Goal: Task Accomplishment & Management: Complete application form

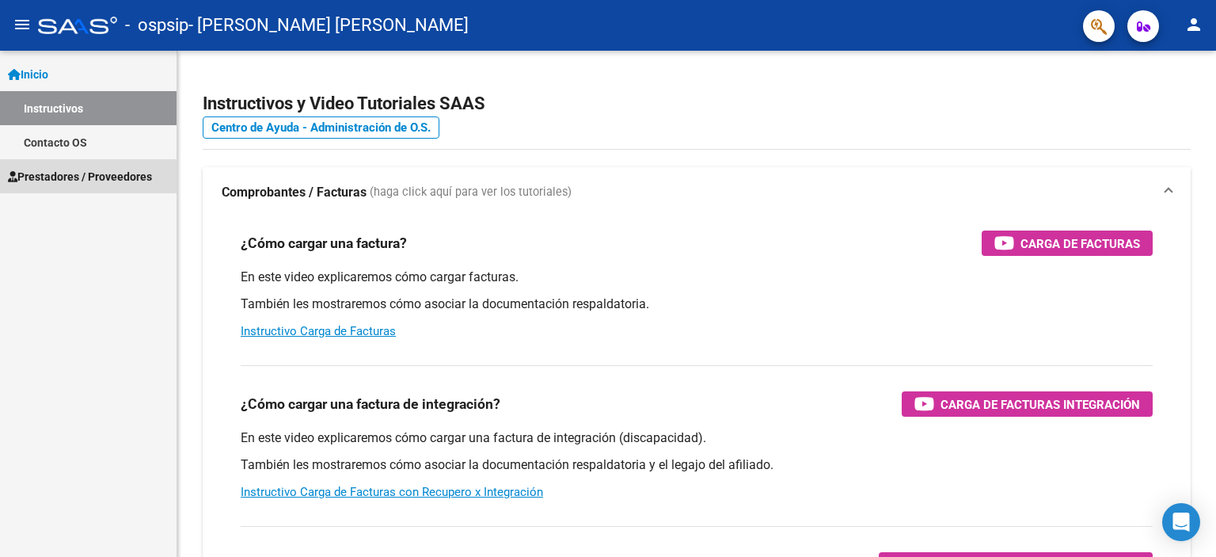
click at [46, 177] on span "Prestadores / Proveedores" at bounding box center [80, 176] width 144 height 17
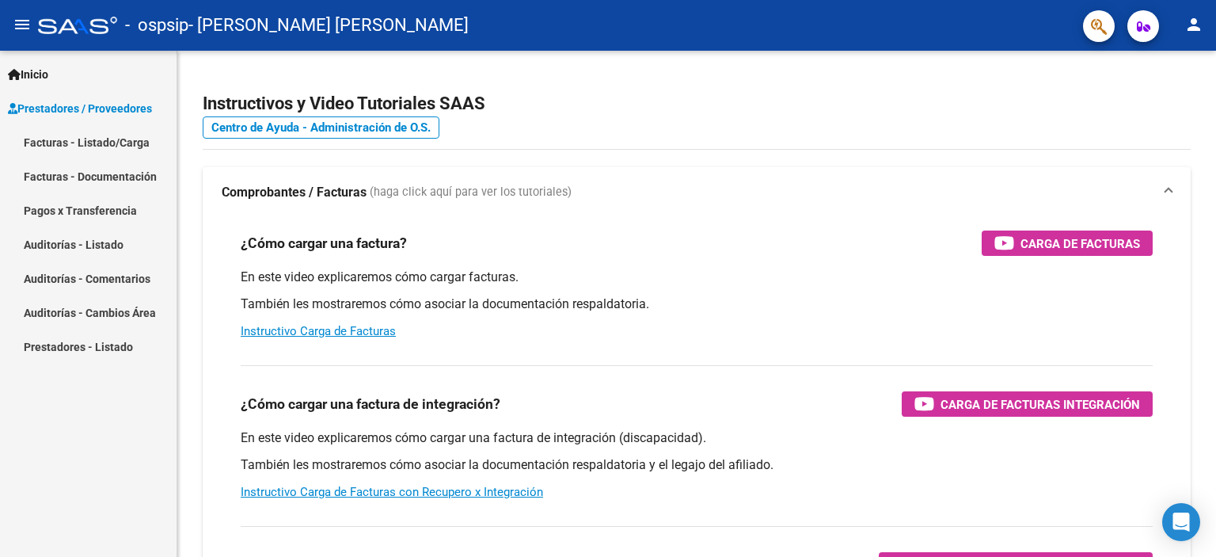
click at [69, 139] on link "Facturas - Listado/Carga" at bounding box center [88, 142] width 177 height 34
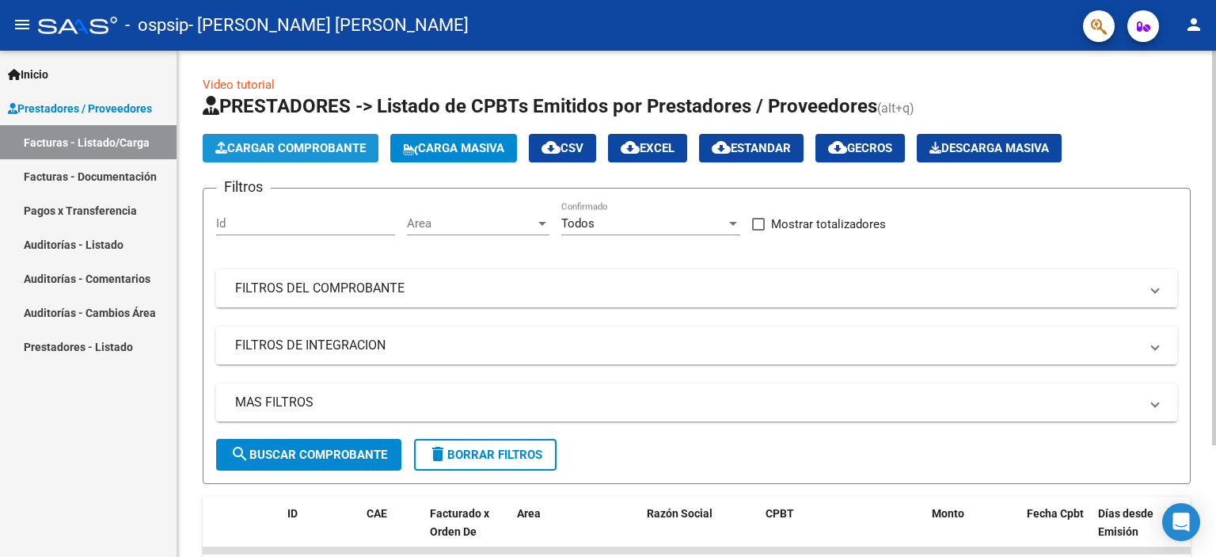
click at [334, 146] on span "Cargar Comprobante" at bounding box center [290, 148] width 150 height 14
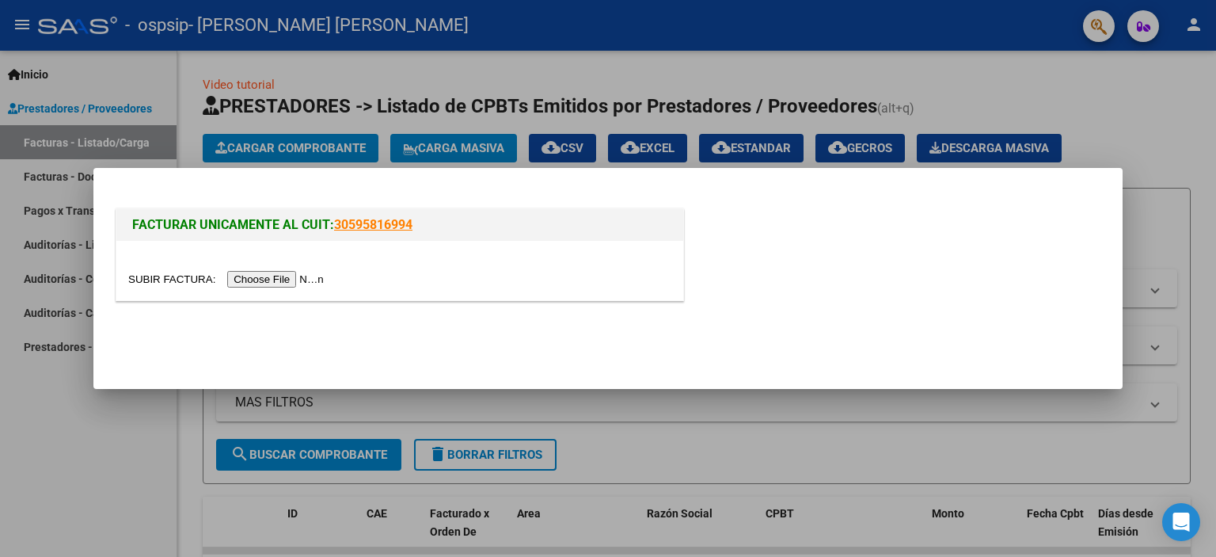
drag, startPoint x: 419, startPoint y: 226, endPoint x: 336, endPoint y: 234, distance: 83.4
click at [336, 234] on h1 "FACTURAR UNICAMENTE AL CUIT: 30595816994" at bounding box center [399, 224] width 535 height 19
copy link "30595816994"
click at [247, 283] on input "file" at bounding box center [228, 279] width 200 height 17
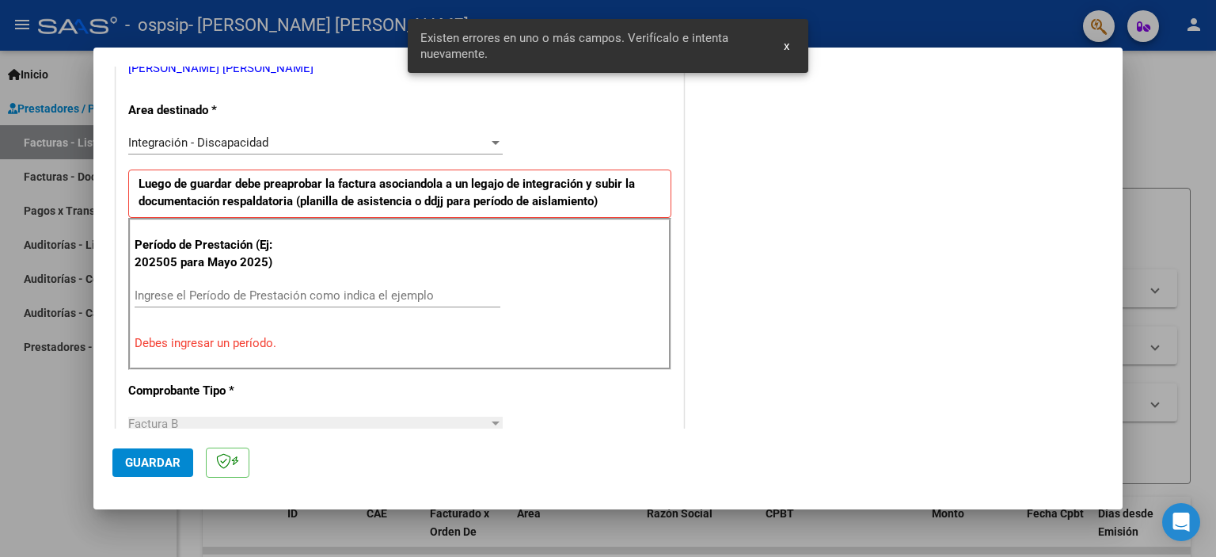
scroll to position [260, 0]
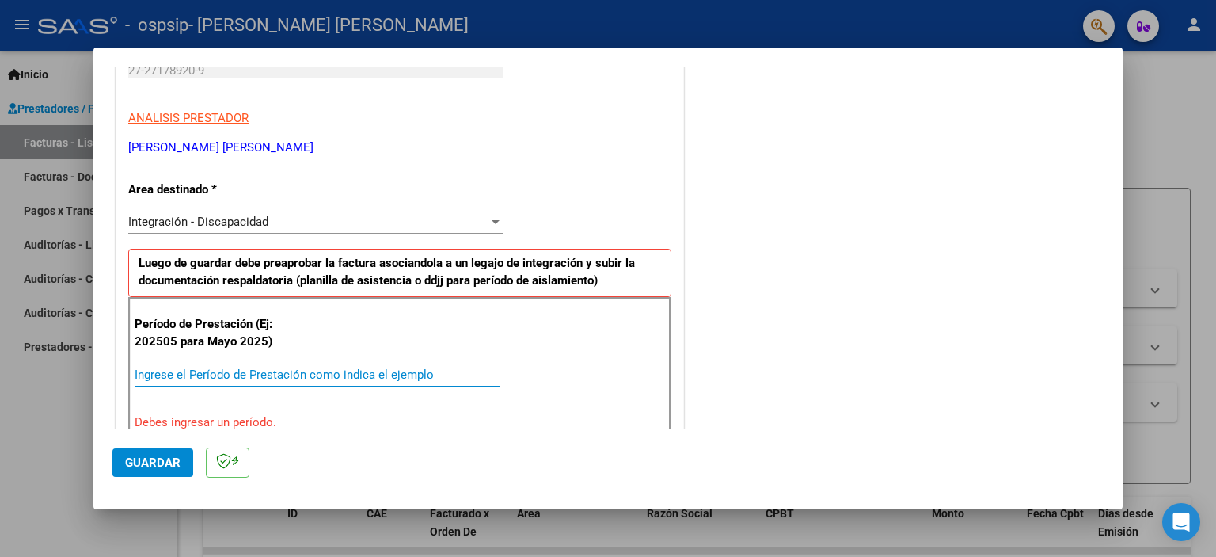
click at [341, 376] on input "Ingrese el Período de Prestación como indica el ejemplo" at bounding box center [318, 374] width 366 height 14
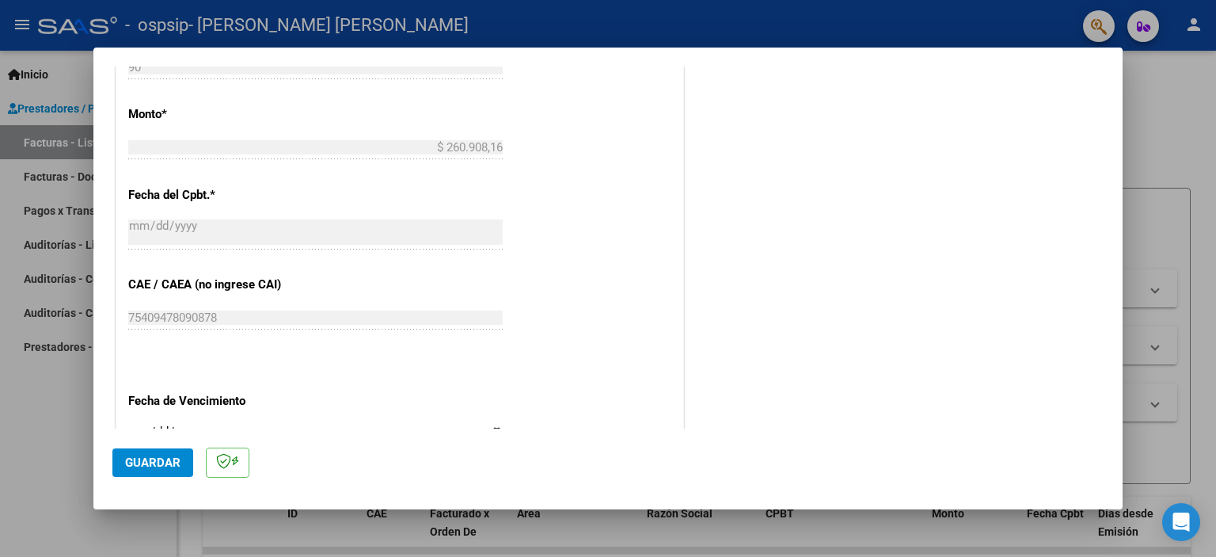
scroll to position [893, 0]
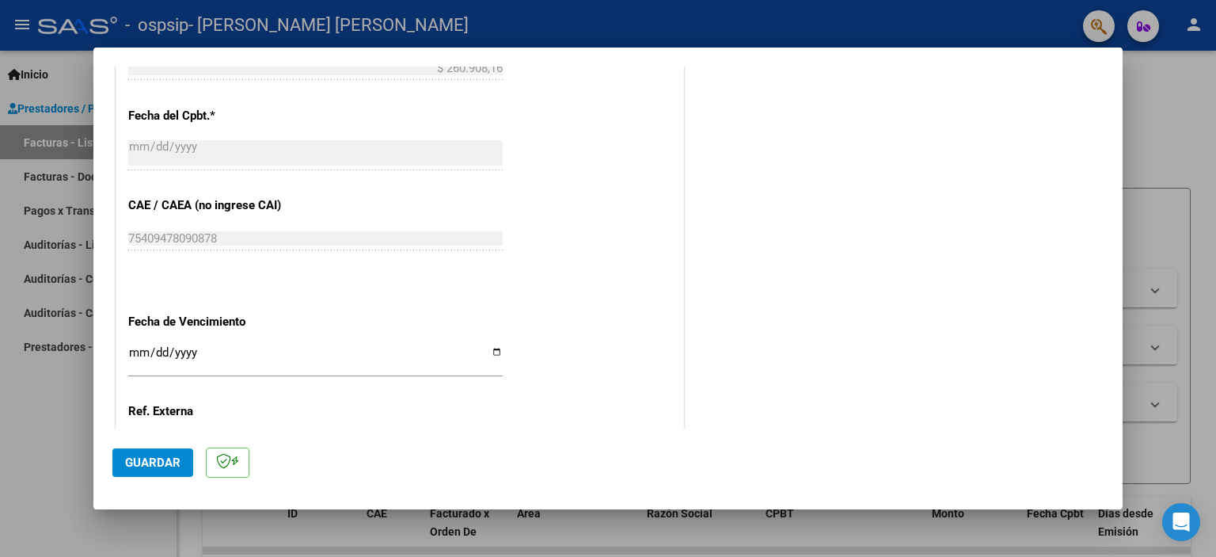
type input "202509"
click at [138, 354] on input "Ingresar la fecha" at bounding box center [315, 358] width 375 height 25
click at [496, 346] on input "Ingresar la fecha" at bounding box center [315, 358] width 375 height 25
type input "[DATE]"
click at [150, 471] on button "Guardar" at bounding box center [152, 462] width 81 height 29
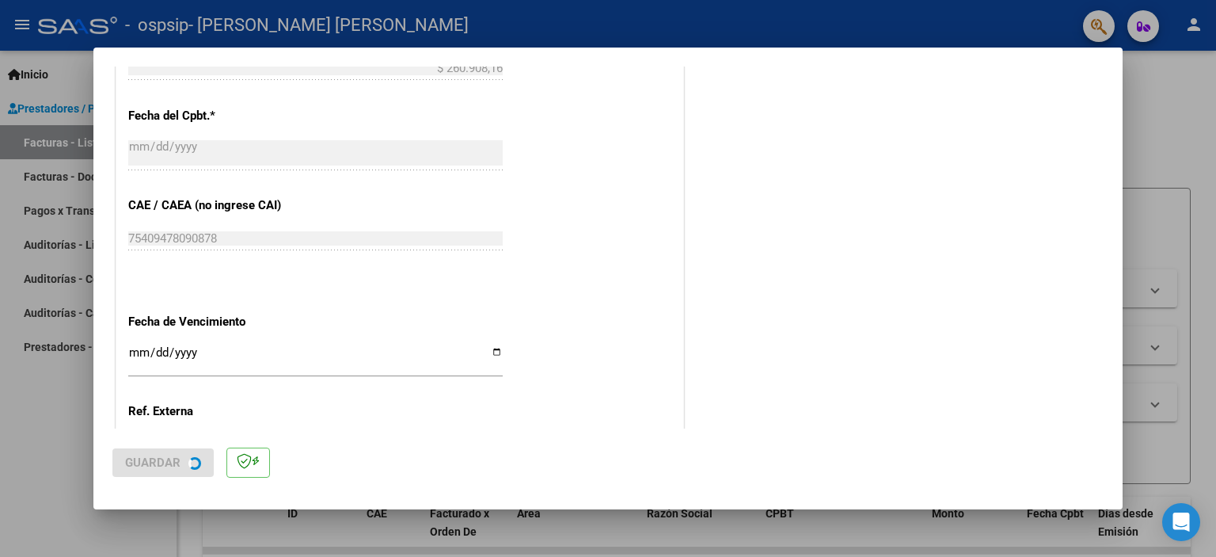
scroll to position [0, 0]
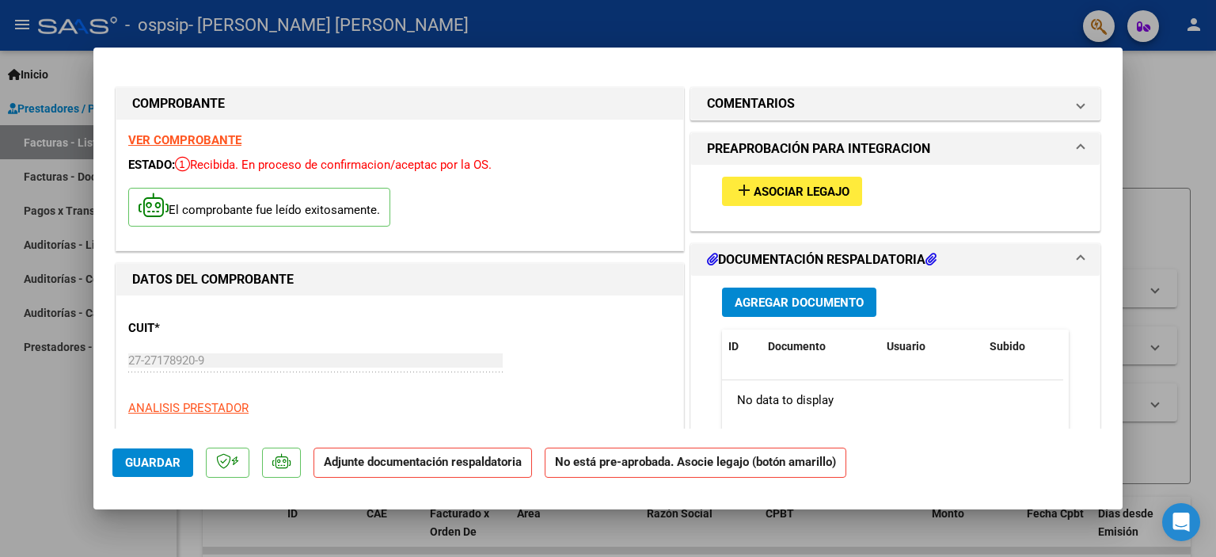
click at [793, 299] on span "Agregar Documento" at bounding box center [799, 302] width 129 height 14
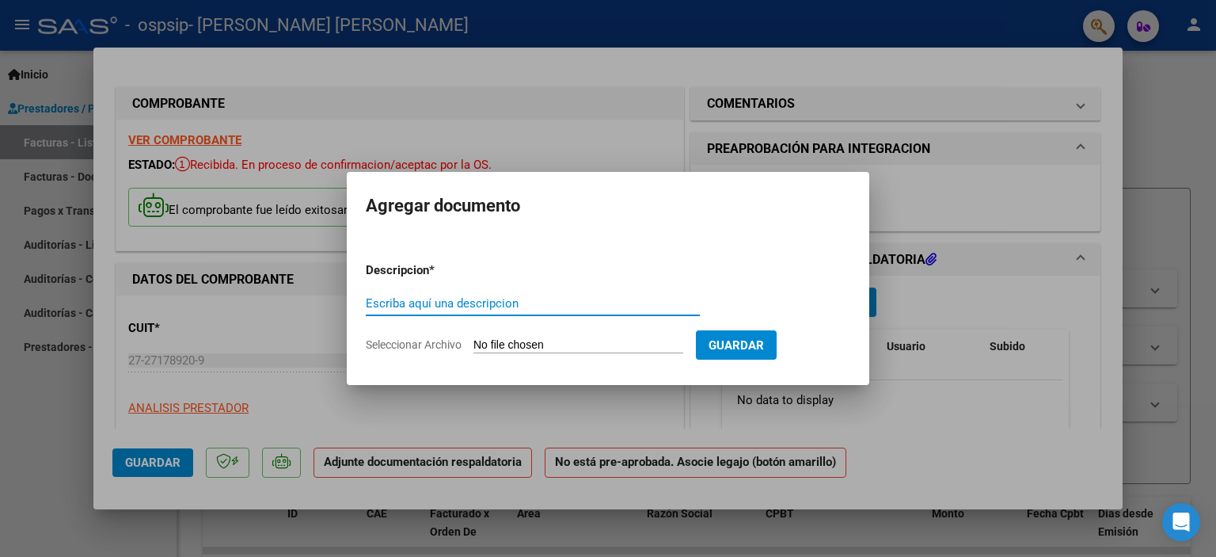
click at [588, 306] on input "Escriba aquí una descripcion" at bounding box center [533, 303] width 334 height 14
click at [415, 306] on input "Escriba aquí una descripcion" at bounding box center [533, 303] width 334 height 14
click at [419, 344] on span "Seleccionar Archivo" at bounding box center [414, 344] width 96 height 13
click at [474, 344] on input "Seleccionar Archivo" at bounding box center [579, 345] width 210 height 15
type input "C:\fakepath\[PERSON_NAME] [PERSON_NAME] PLANILLA DE ASISTENCIA ET 2025 09.pdf"
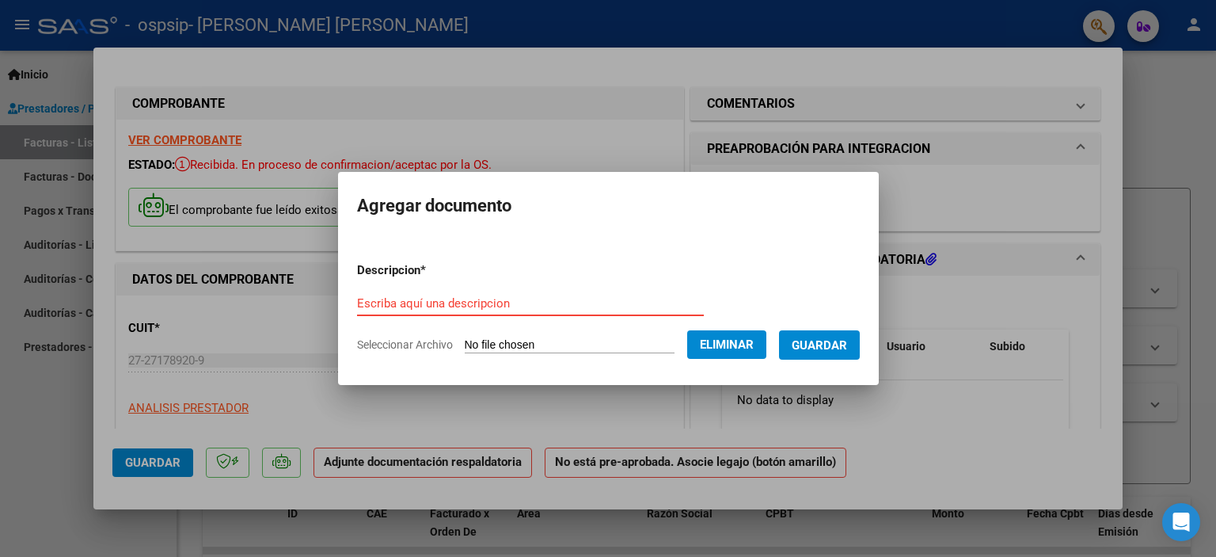
click at [379, 304] on input "Escriba aquí una descripcion" at bounding box center [530, 303] width 347 height 14
paste input "[PERSON_NAME] [PERSON_NAME] PLANILLA DE ASISTENCIA ET 2025 09"
type input "[PERSON_NAME] [PERSON_NAME] PLANILLA DE ASISTENCIA ET 2025 09"
click at [843, 351] on span "Guardar" at bounding box center [819, 345] width 55 height 14
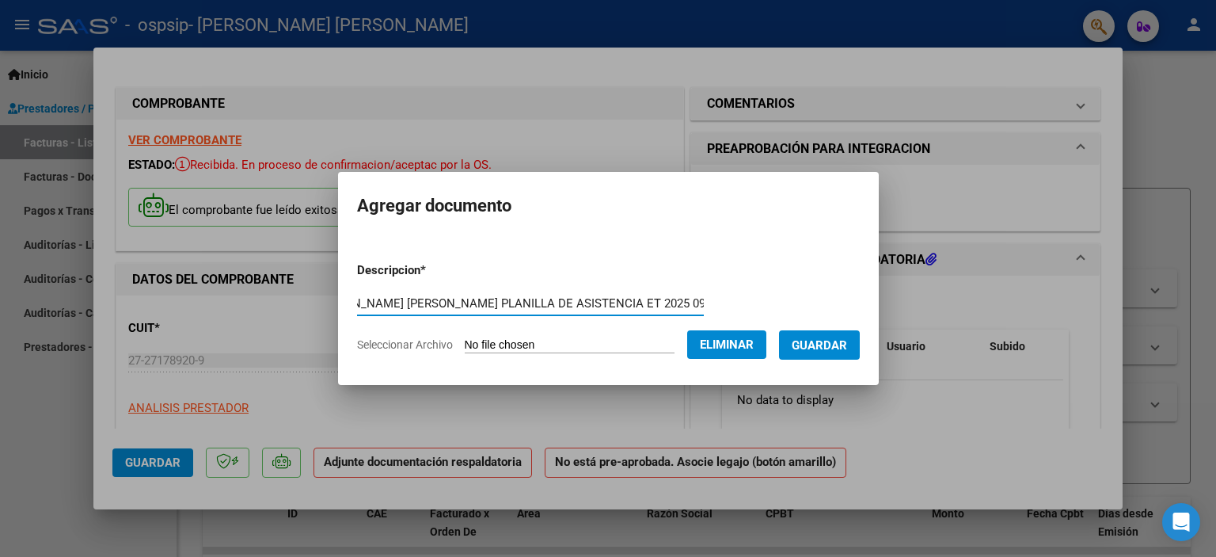
scroll to position [0, 0]
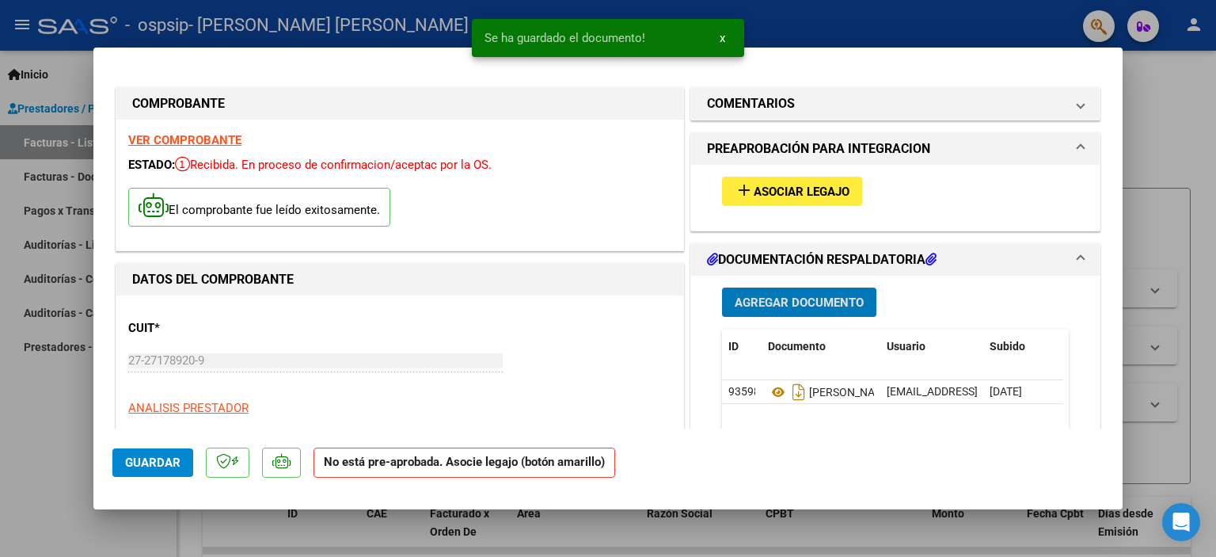
click at [830, 184] on span "add Asociar Legajo" at bounding box center [792, 191] width 115 height 14
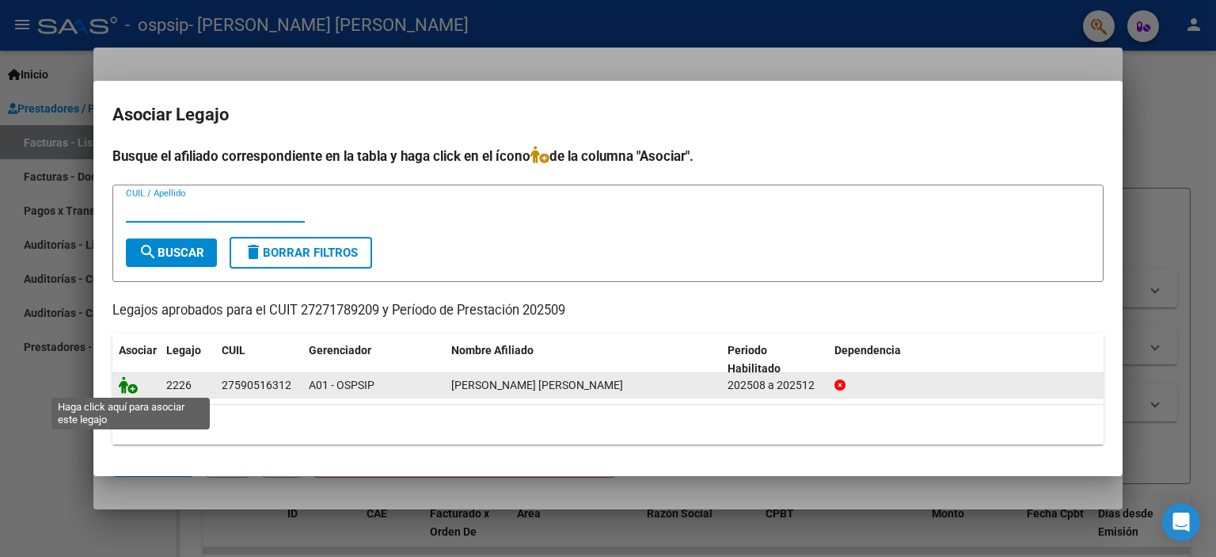
click at [131, 389] on icon at bounding box center [128, 384] width 19 height 17
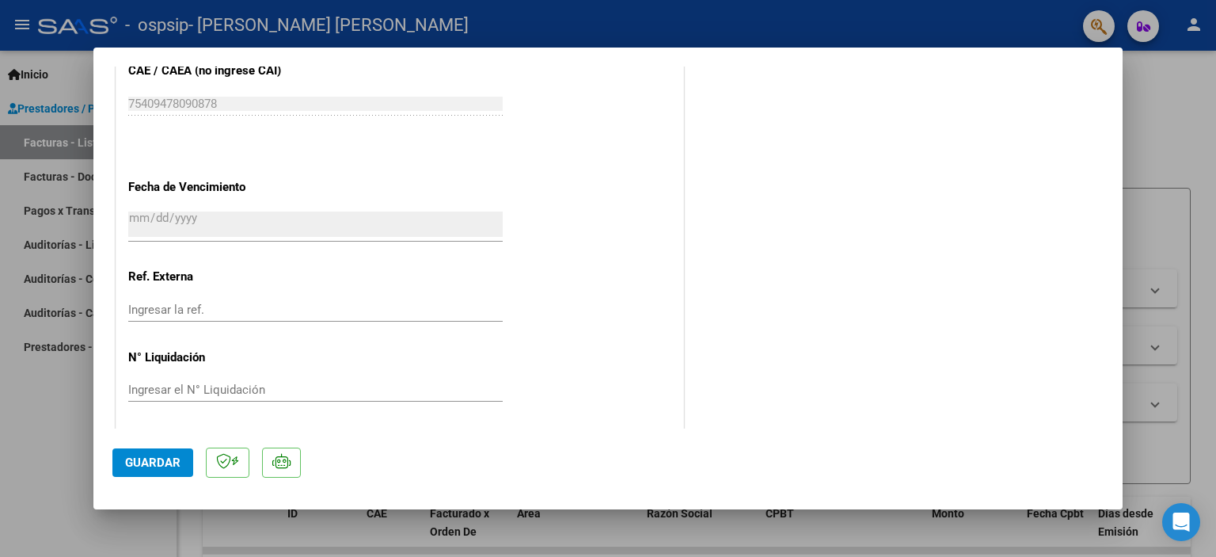
scroll to position [1054, 0]
click at [138, 459] on span "Guardar" at bounding box center [152, 462] width 55 height 14
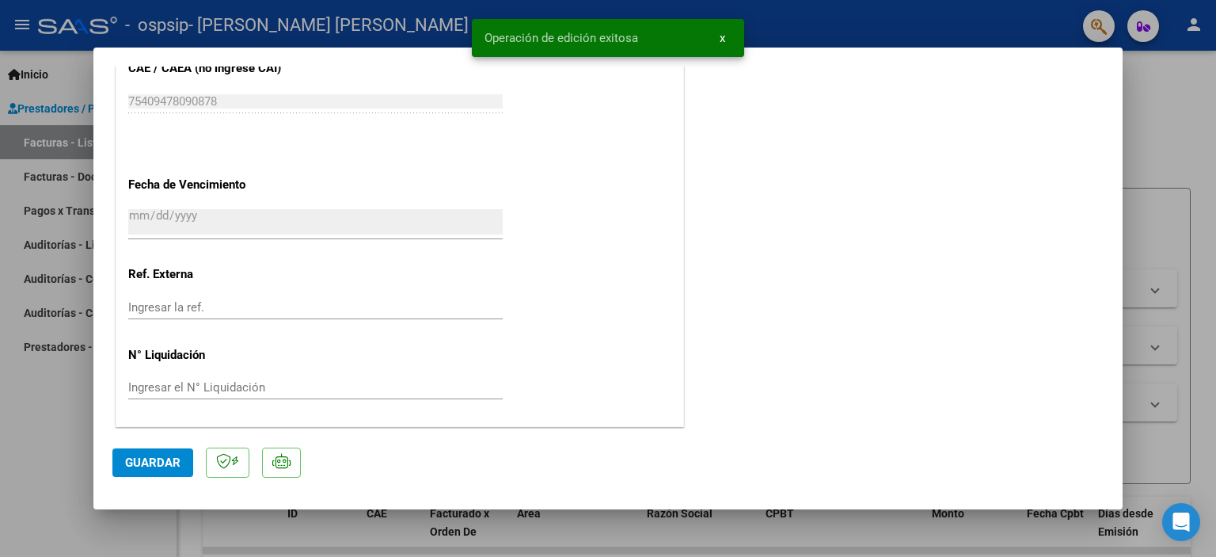
click at [722, 37] on span "x" at bounding box center [723, 38] width 6 height 14
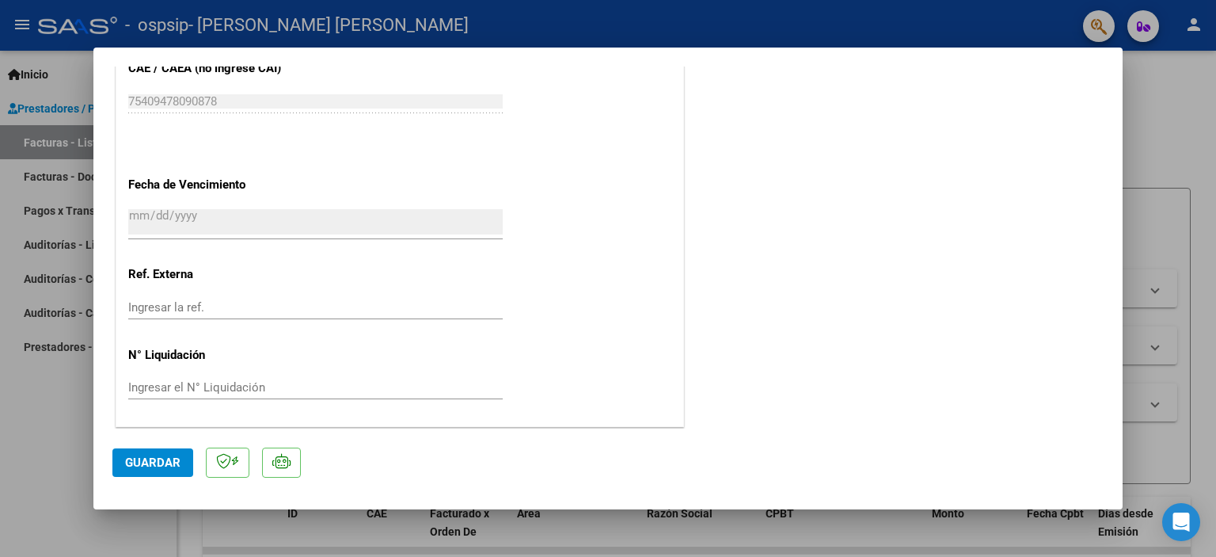
click at [1183, 199] on div at bounding box center [608, 278] width 1216 height 557
type input "$ 0,00"
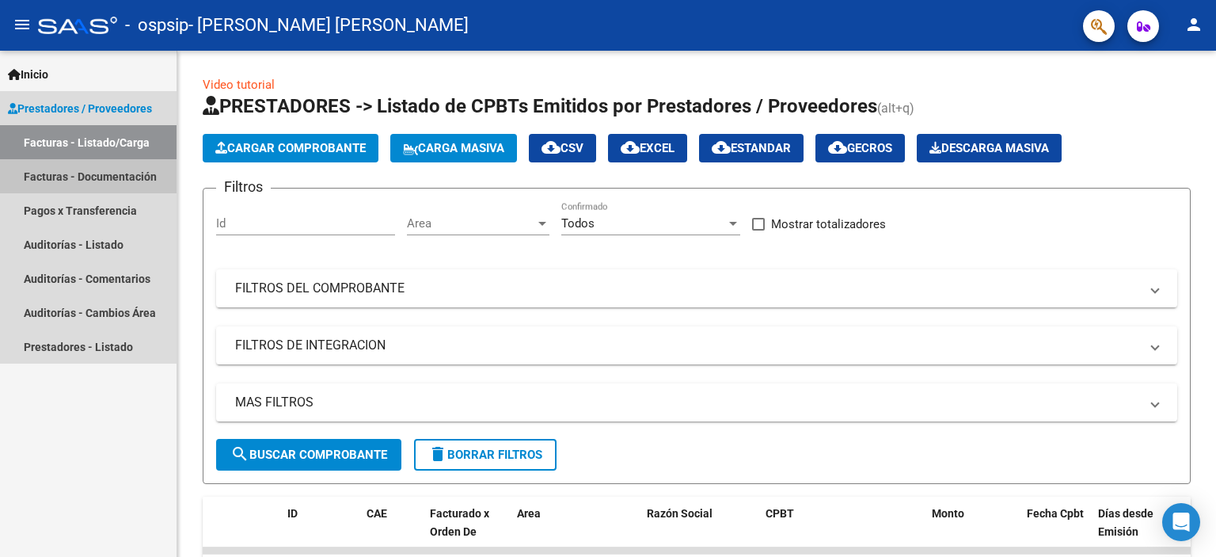
click at [80, 182] on link "Facturas - Documentación" at bounding box center [88, 176] width 177 height 34
